Goal: Find specific page/section: Find specific page/section

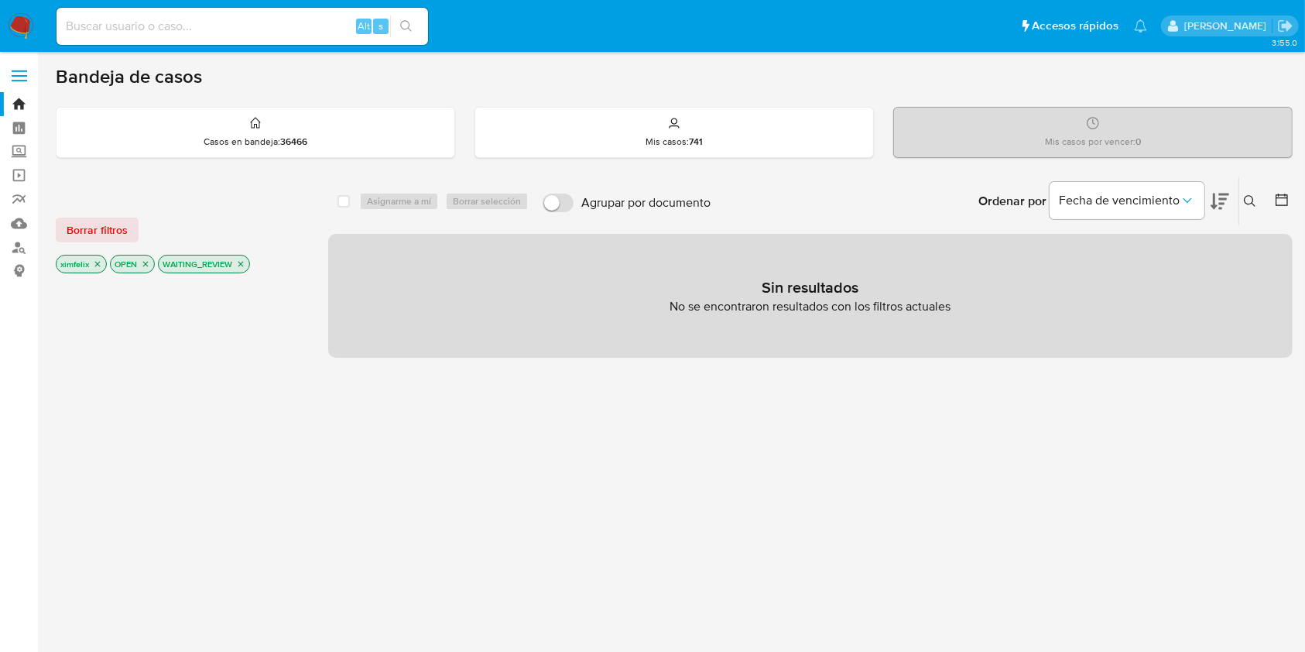
click at [33, 28] on img at bounding box center [21, 26] width 26 height 26
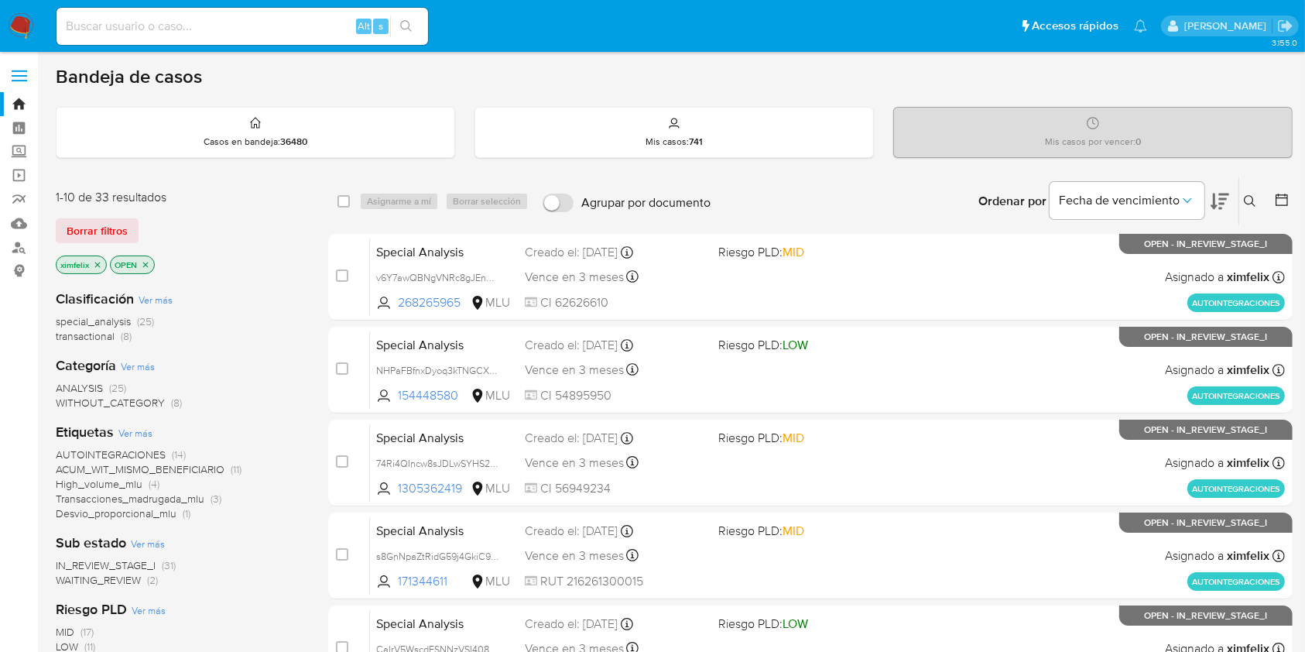
drag, startPoint x: 172, startPoint y: 494, endPoint x: 170, endPoint y: 504, distance: 10.3
click at [172, 494] on span "Transacciones_madrugada_mlu" at bounding box center [130, 498] width 149 height 15
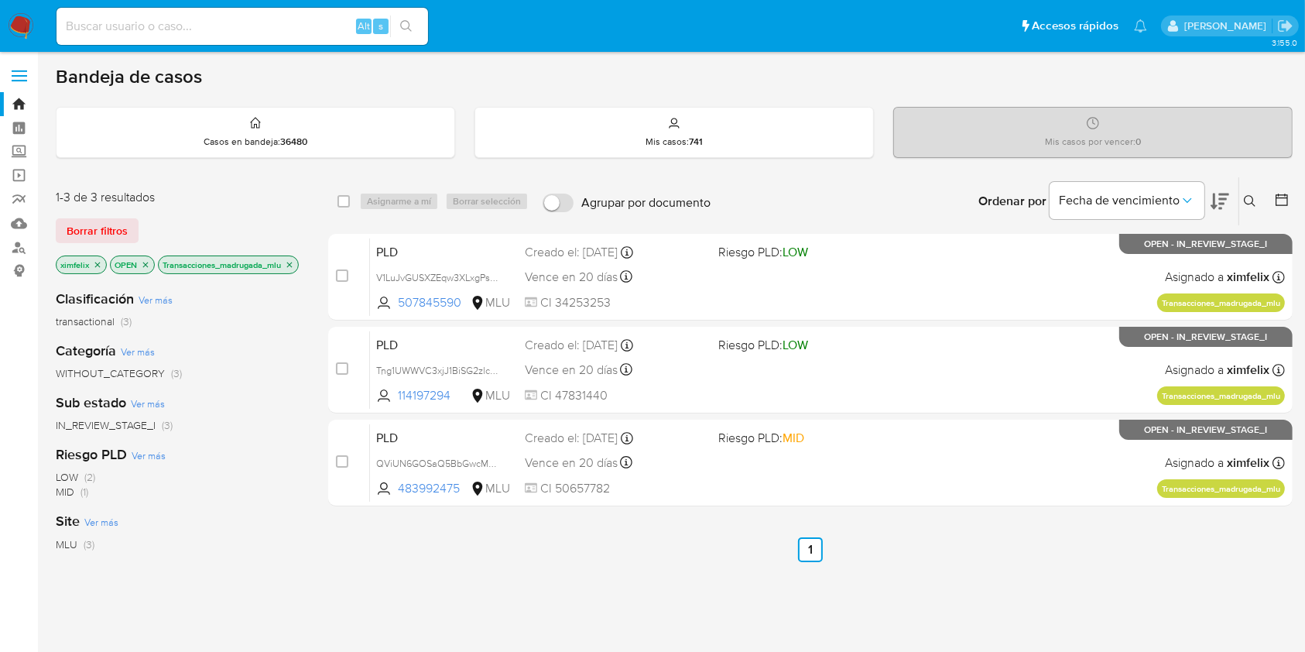
click at [28, 19] on img at bounding box center [21, 26] width 26 height 26
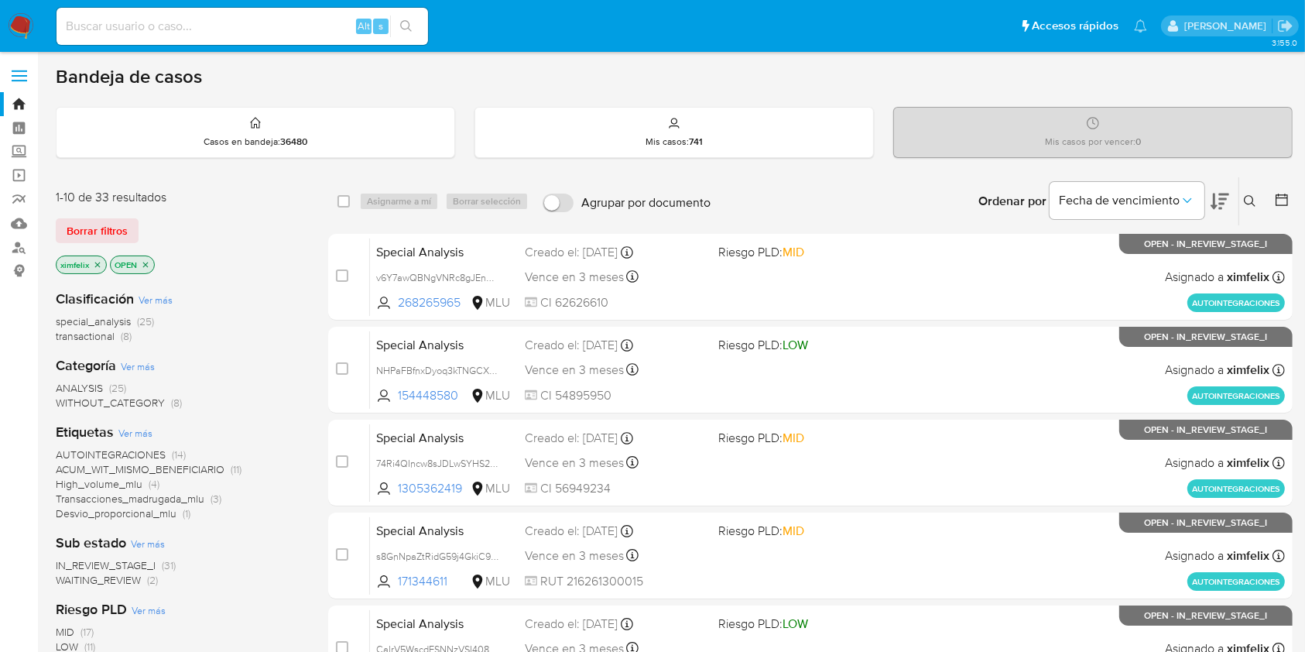
click at [130, 578] on span "WAITING_REVIEW" at bounding box center [98, 579] width 85 height 15
